Goal: Find specific page/section

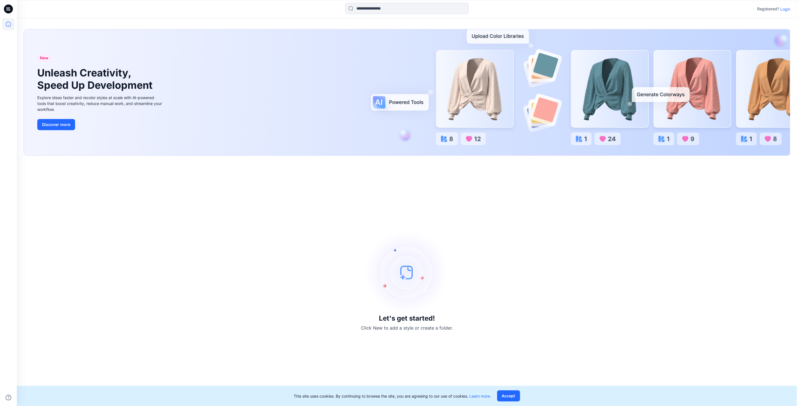
click at [784, 8] on p "Login" at bounding box center [785, 9] width 10 height 6
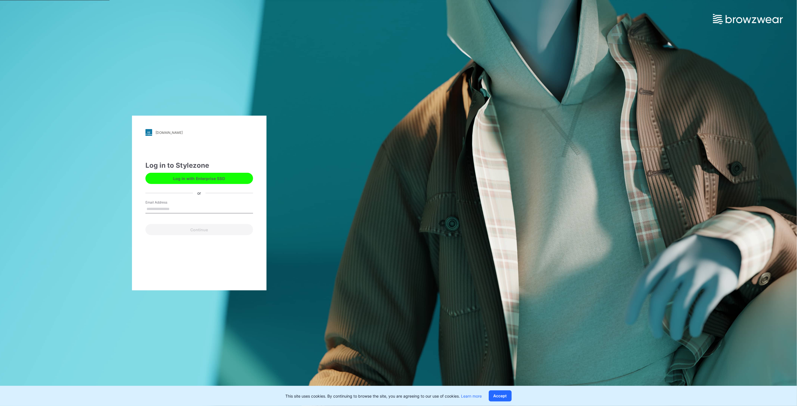
click at [181, 205] on input "Email Address" at bounding box center [199, 209] width 108 height 8
type input "**********"
click at [208, 230] on button "Continue" at bounding box center [199, 229] width 108 height 11
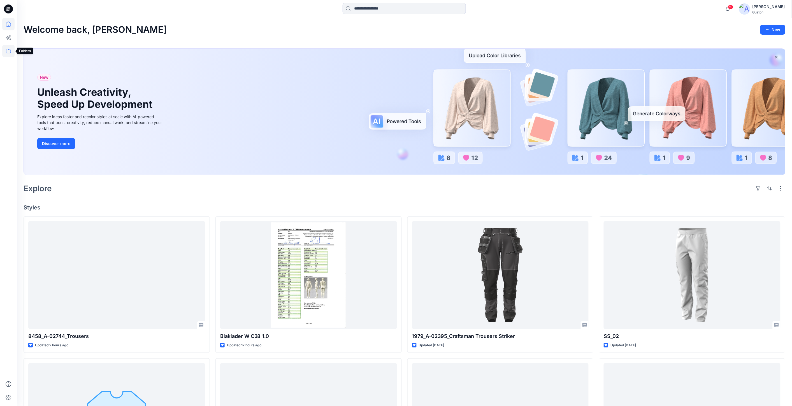
click at [9, 52] on icon at bounding box center [8, 51] width 12 height 12
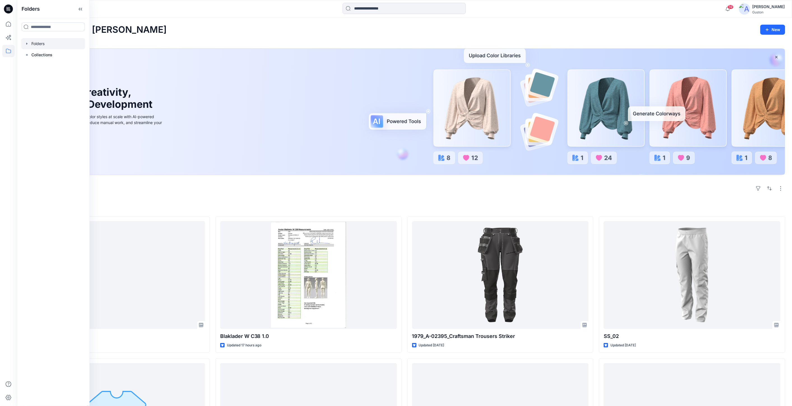
click at [37, 44] on div at bounding box center [53, 43] width 64 height 11
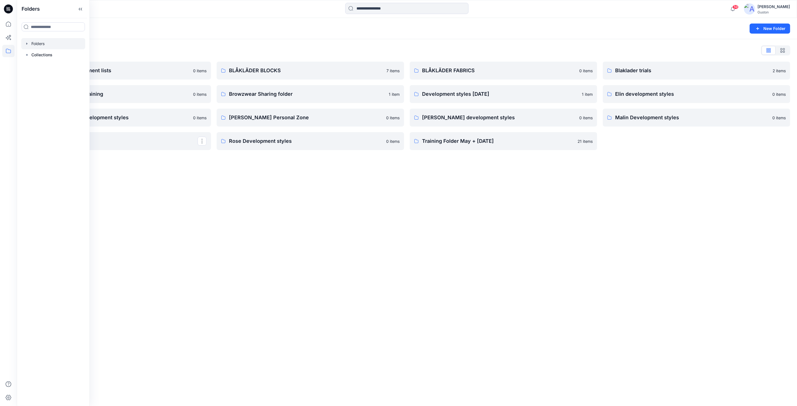
click at [285, 220] on div "Folders New Folder Folders List Avatars and measurement lists 0 items Blaklader…" at bounding box center [407, 212] width 780 height 388
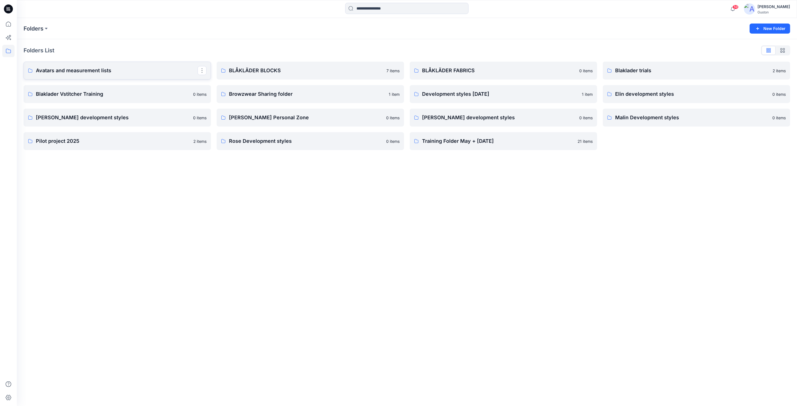
click at [101, 71] on p "Avatars and measurement lists" at bounding box center [117, 71] width 162 height 8
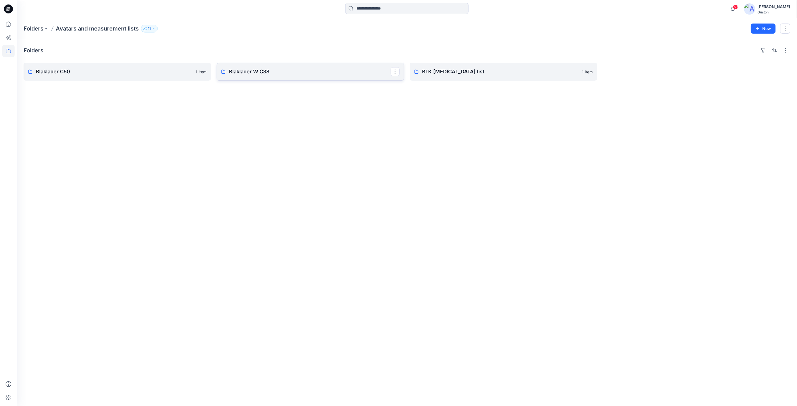
click at [267, 72] on p "Blaklader W C38" at bounding box center [310, 72] width 162 height 8
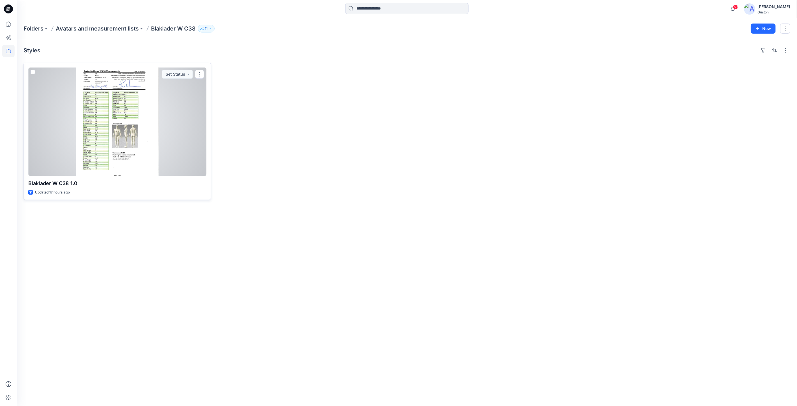
click at [130, 132] on div at bounding box center [117, 122] width 178 height 109
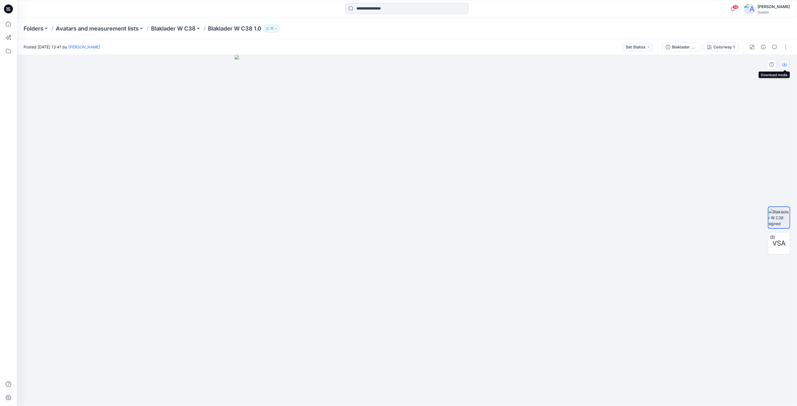
click at [783, 66] on icon "button" at bounding box center [784, 64] width 4 height 4
click at [117, 28] on p "Avatars and measurement lists" at bounding box center [97, 29] width 83 height 8
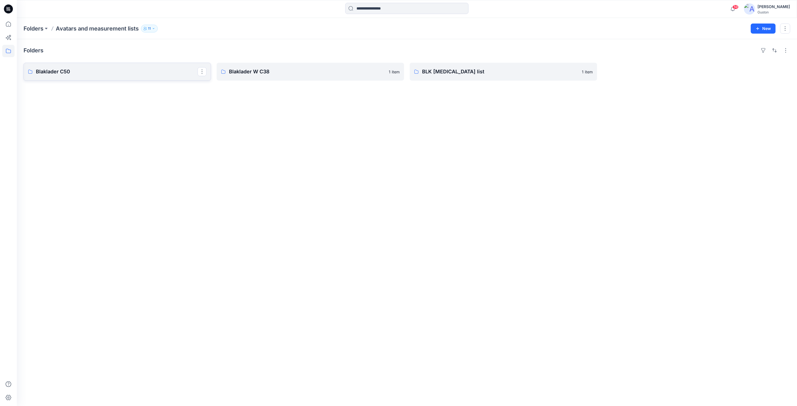
click at [108, 71] on p "Blaklader C50" at bounding box center [117, 72] width 162 height 8
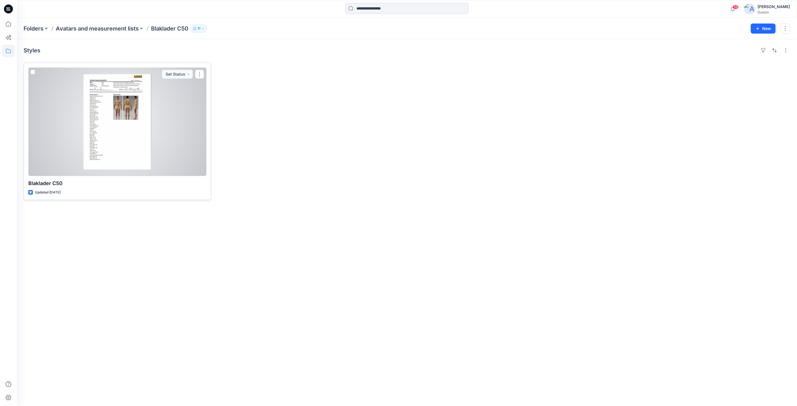
click at [128, 118] on div at bounding box center [117, 122] width 178 height 109
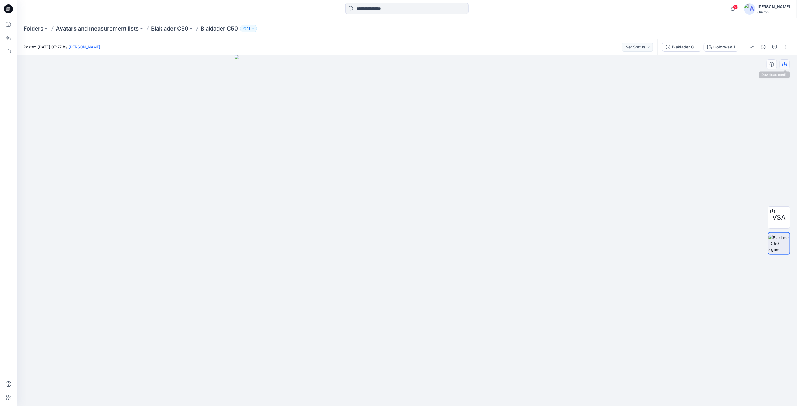
click at [784, 64] on icon "button" at bounding box center [784, 64] width 4 height 4
